Goal: Complete application form

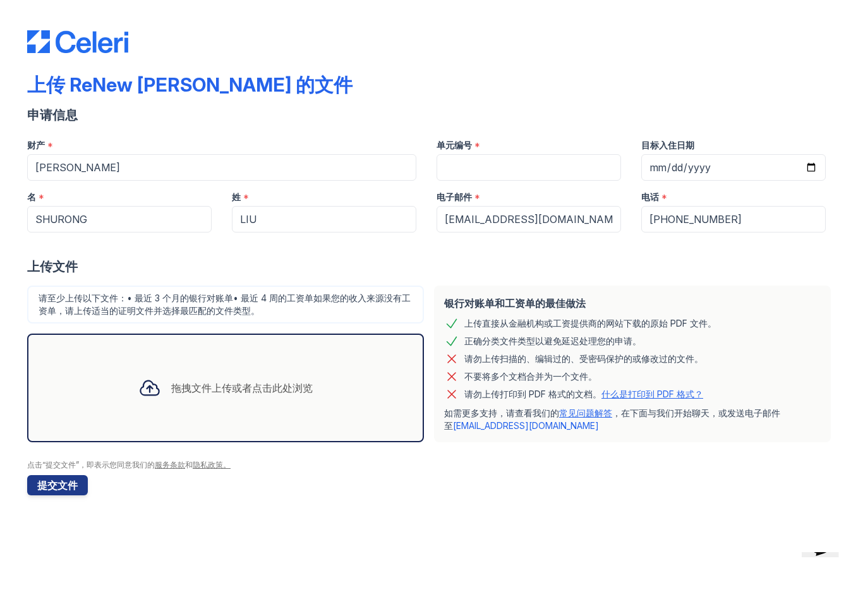
click at [210, 392] on font "拖拽文件上传或者点击此处浏览" at bounding box center [241, 388] width 141 height 13
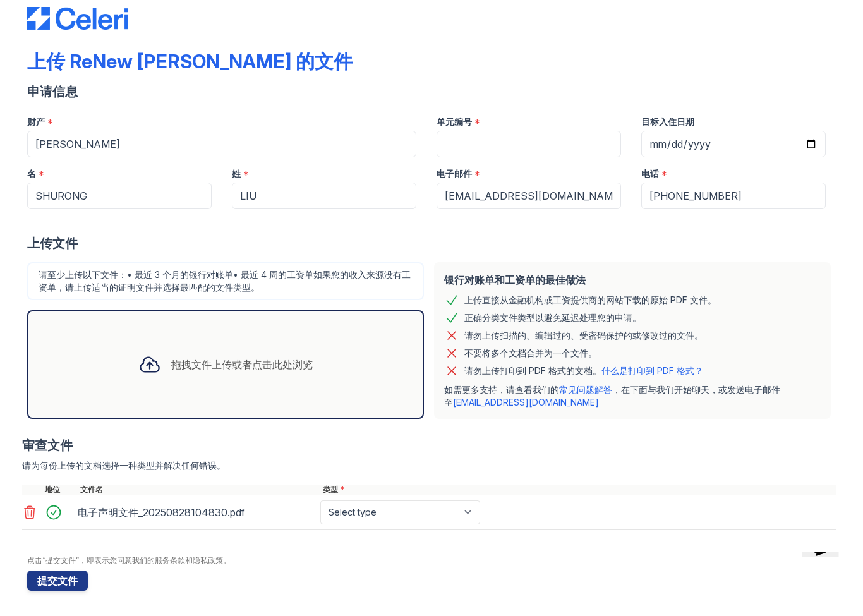
scroll to position [23, 0]
click at [256, 373] on div "拖拽文件上传或者点击此处浏览" at bounding box center [225, 364] width 195 height 43
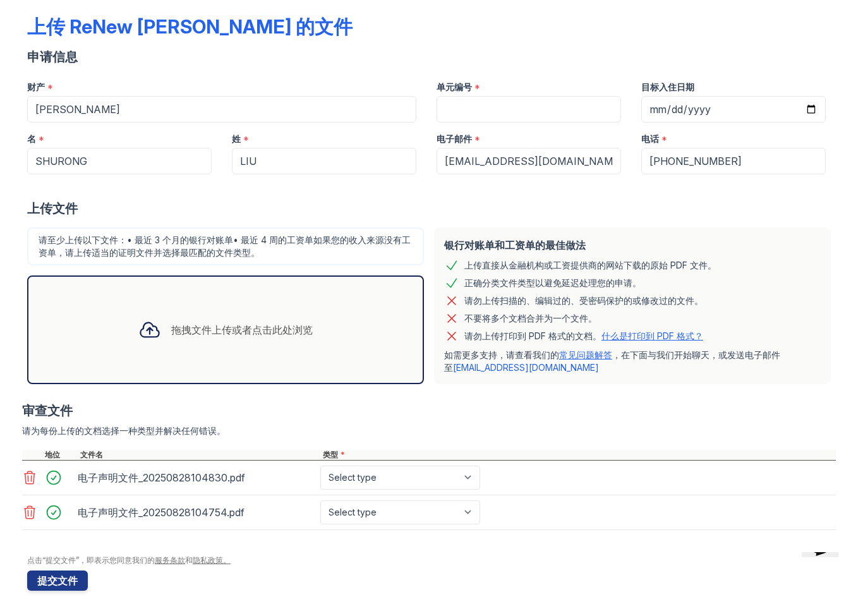
scroll to position [58, 0]
click at [281, 335] on font "拖拽文件上传或者点击此处浏览" at bounding box center [241, 329] width 141 height 13
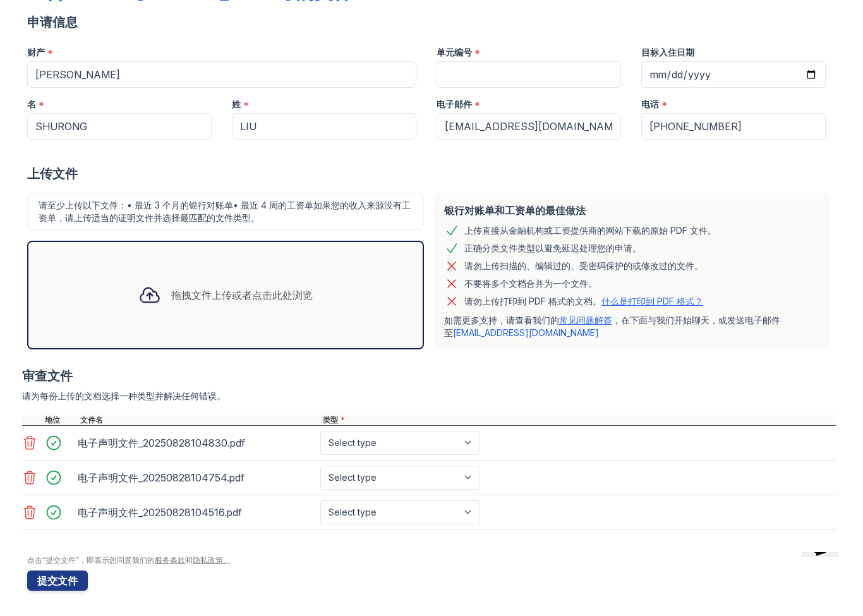
scroll to position [93, 0]
click at [466, 450] on select "Select type Paystub Bank Statement Offer Letter Tax Documents Benefit Award Let…" at bounding box center [400, 443] width 160 height 24
select select "bank_statement"
click at [471, 485] on select "Select type Paystub Bank Statement Offer Letter Tax Documents Benefit Award Let…" at bounding box center [400, 478] width 160 height 24
select select "bank_statement"
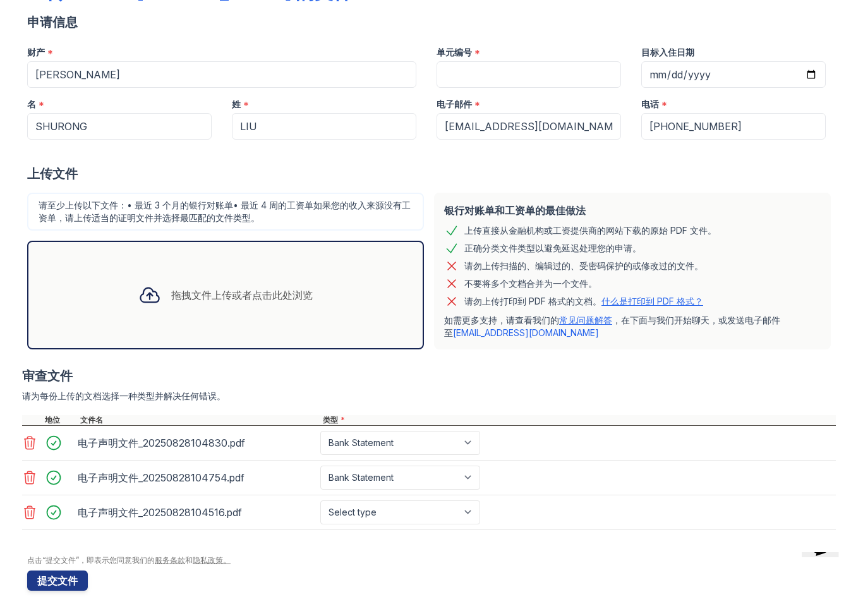
click at [472, 512] on select "Select type Paystub Bank Statement Offer Letter Tax Documents Benefit Award Let…" at bounding box center [400, 512] width 160 height 24
select select "bank_statement"
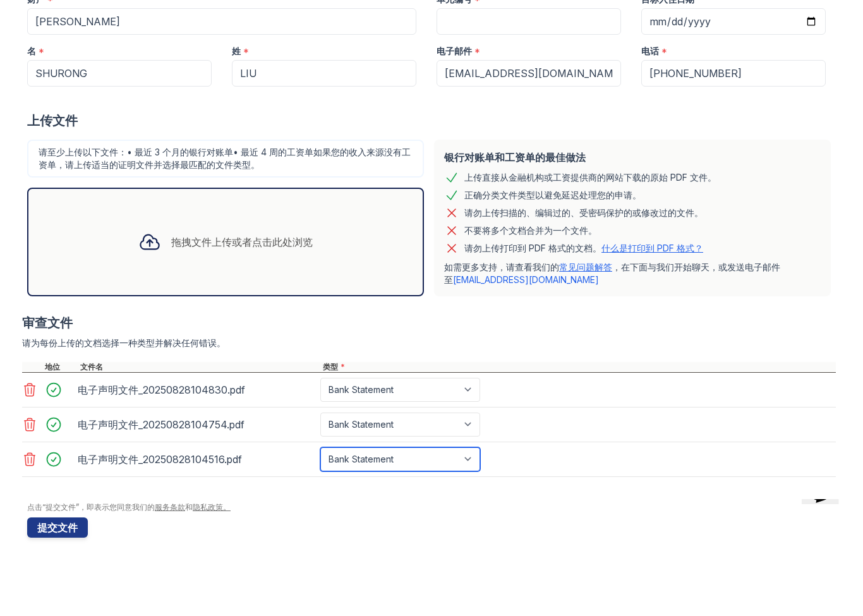
scroll to position [1, 0]
click at [66, 574] on font "提交文件" at bounding box center [57, 580] width 40 height 13
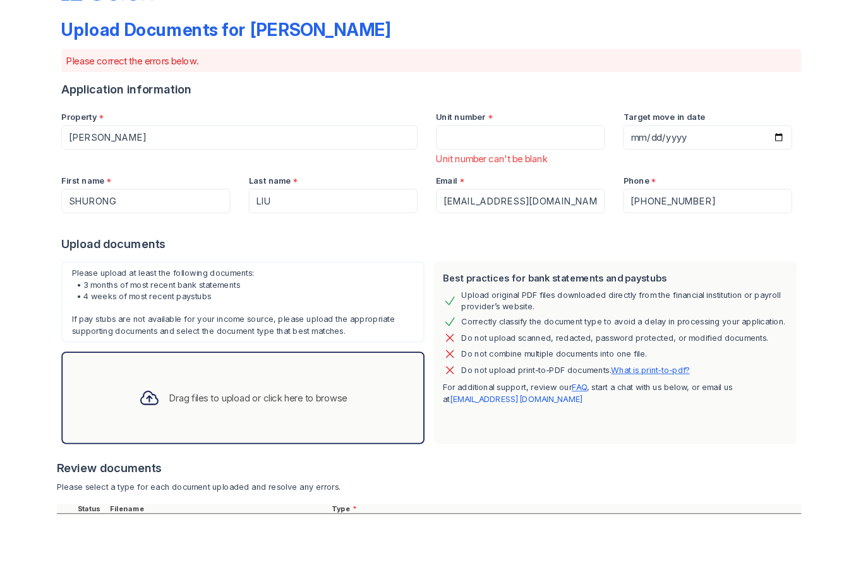
scroll to position [0, 0]
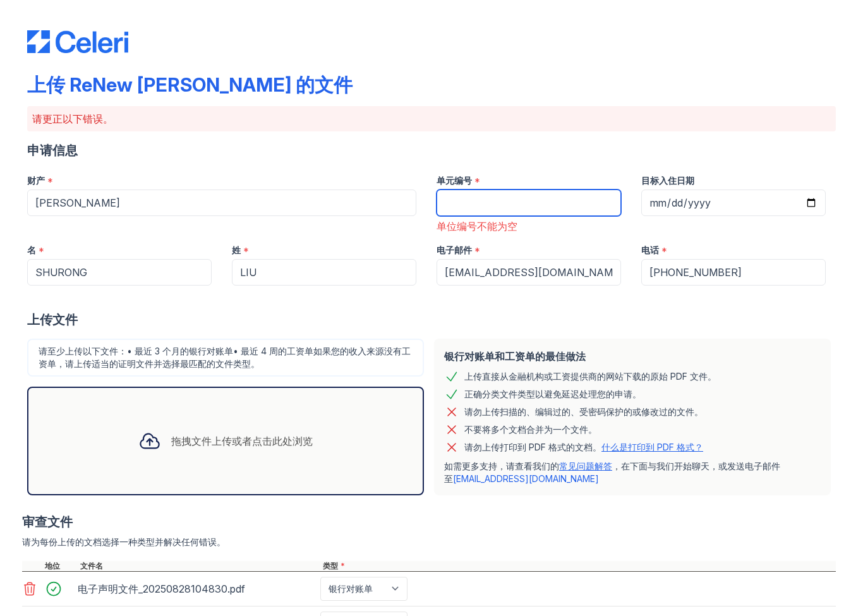
click at [480, 207] on input "单元编号" at bounding box center [528, 203] width 184 height 27
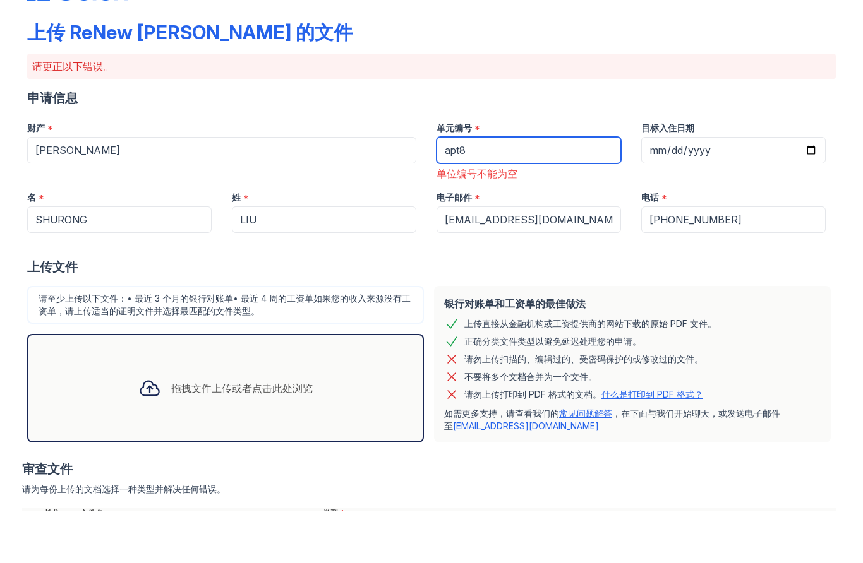
type input "apt8"
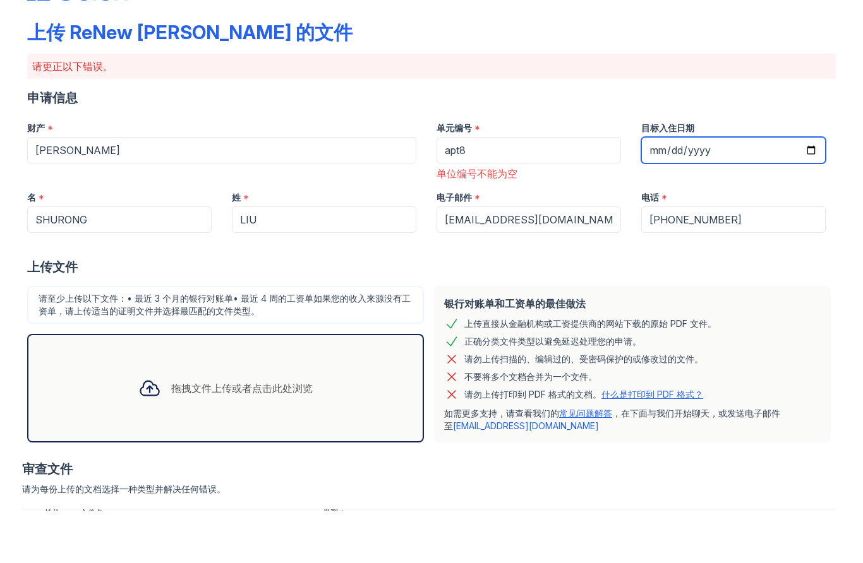
click at [674, 190] on input "目标入住日期" at bounding box center [733, 203] width 184 height 27
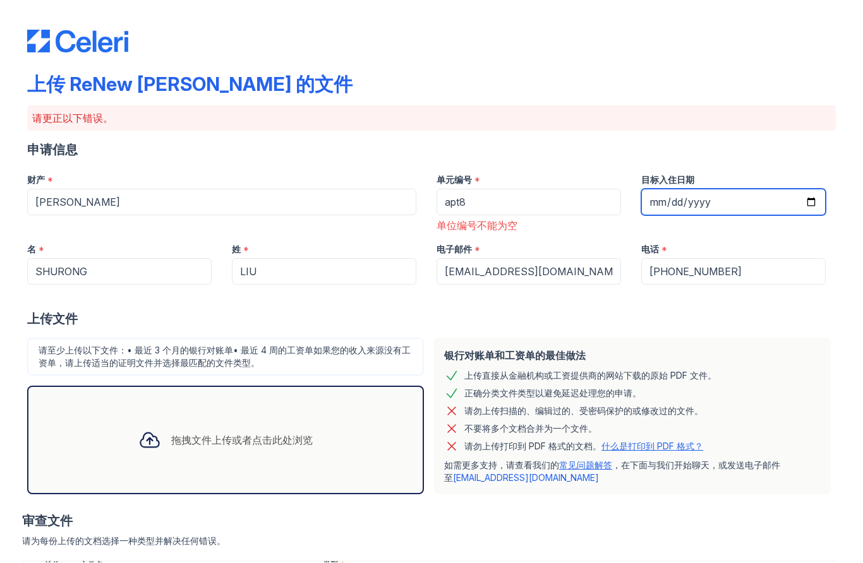
click at [730, 190] on input "2025-08-01" at bounding box center [733, 203] width 184 height 27
type input "2025-09-01"
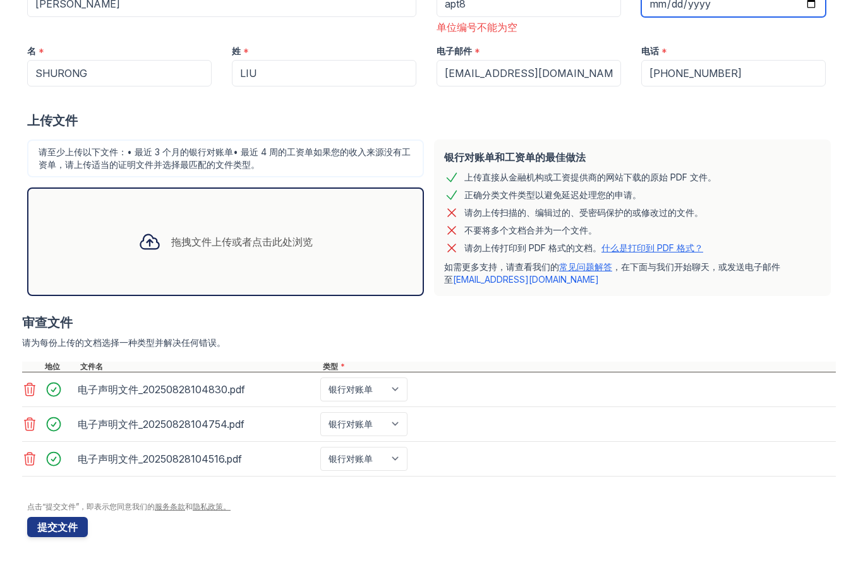
scroll to position [198, 0]
click at [51, 518] on button "提交文件" at bounding box center [57, 528] width 61 height 20
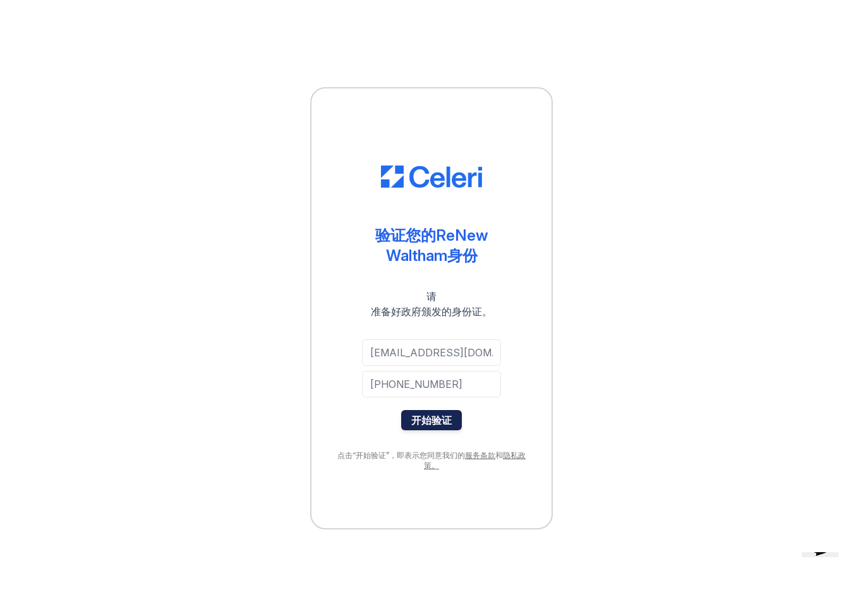
click at [428, 418] on font "开始验证" at bounding box center [431, 420] width 40 height 13
